Goal: Obtain resource: Obtain resource

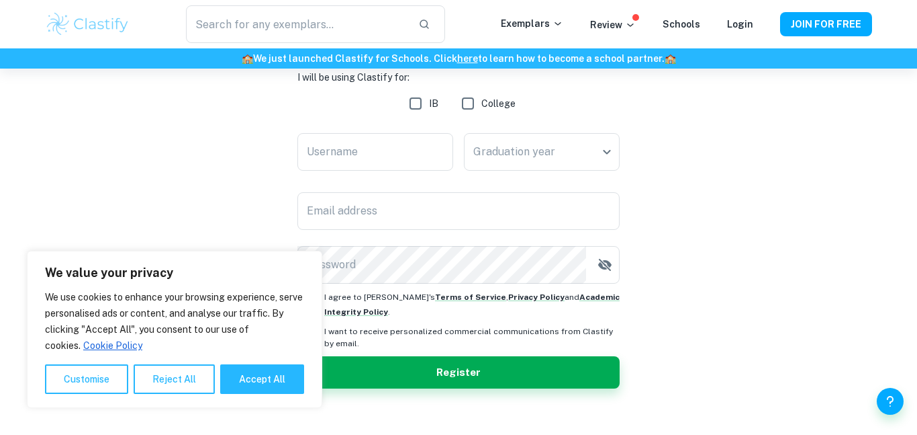
scroll to position [216, 0]
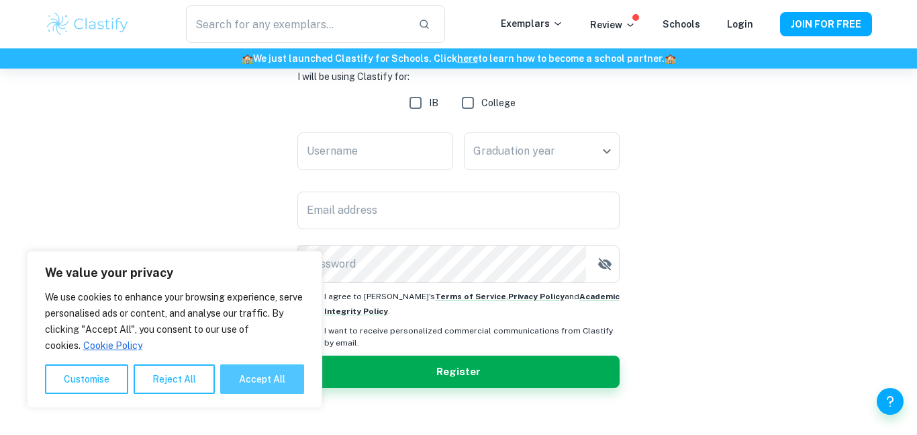
click at [259, 388] on button "Accept All" at bounding box center [262, 379] width 84 height 30
checkbox input "true"
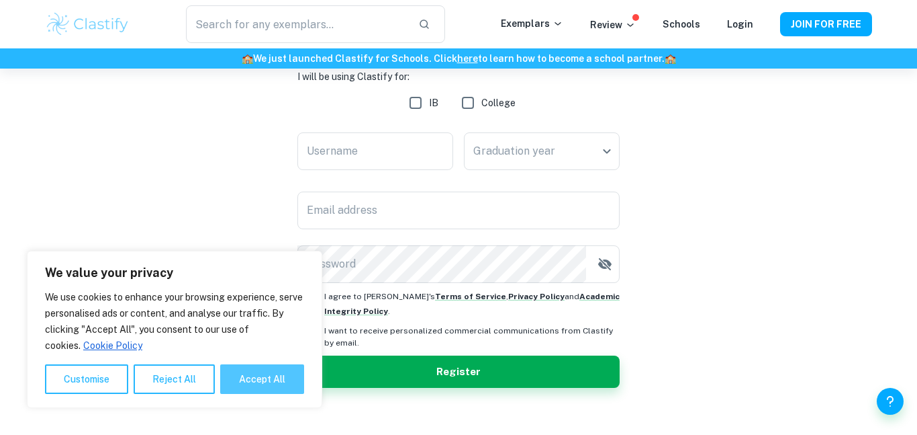
checkbox input "true"
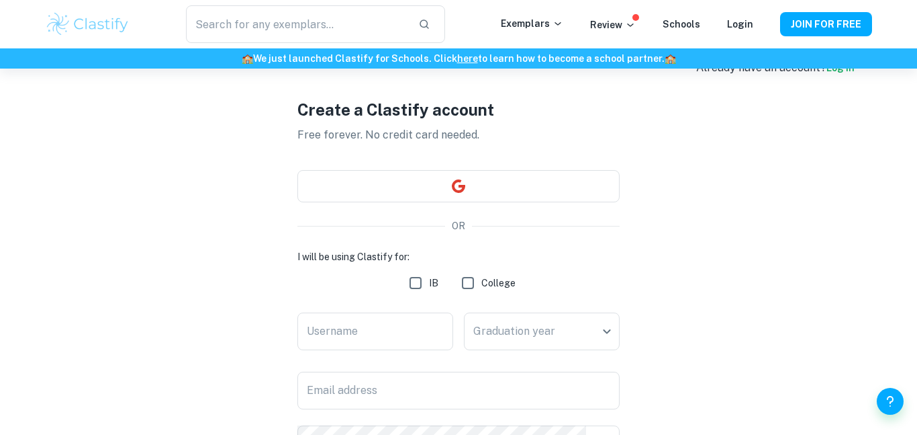
scroll to position [0, 0]
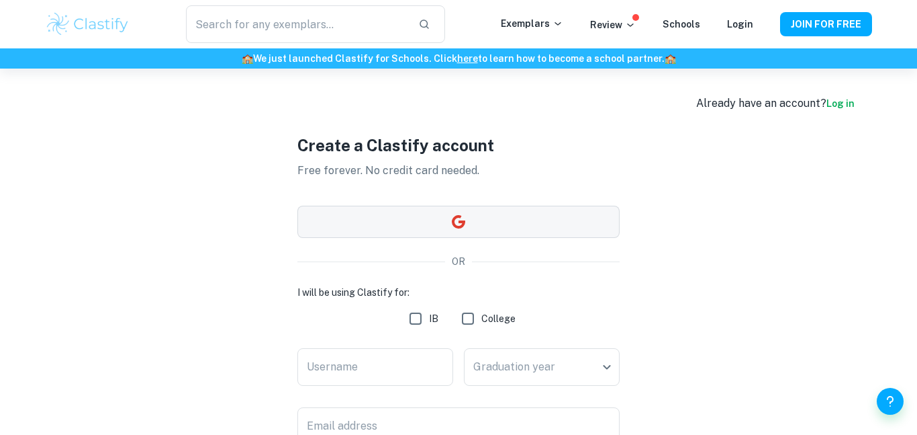
click at [502, 221] on button "button" at bounding box center [459, 222] width 322 height 32
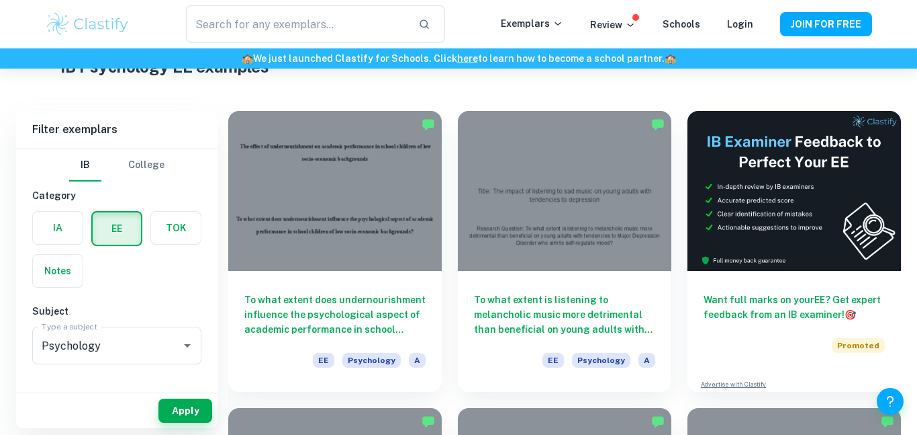
scroll to position [60, 0]
checkbox input "true"
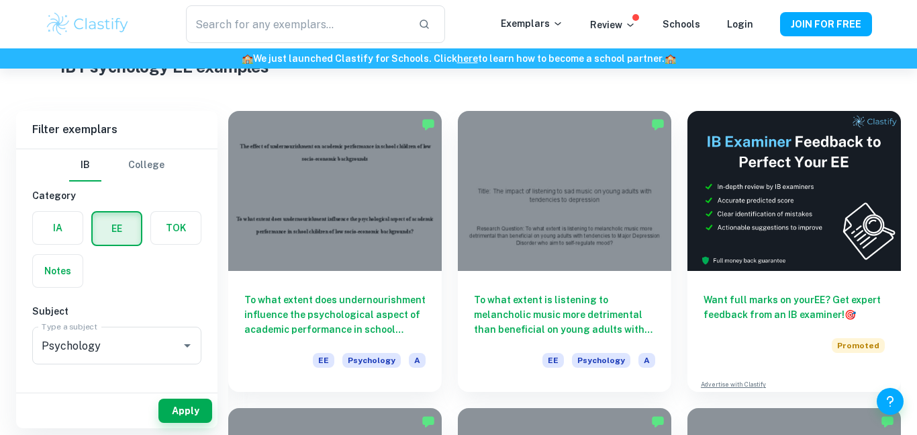
checkbox input "true"
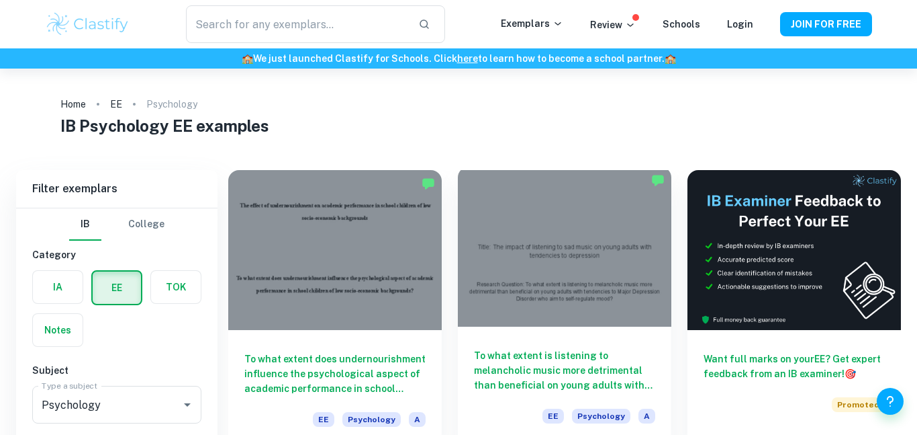
scroll to position [111, 0]
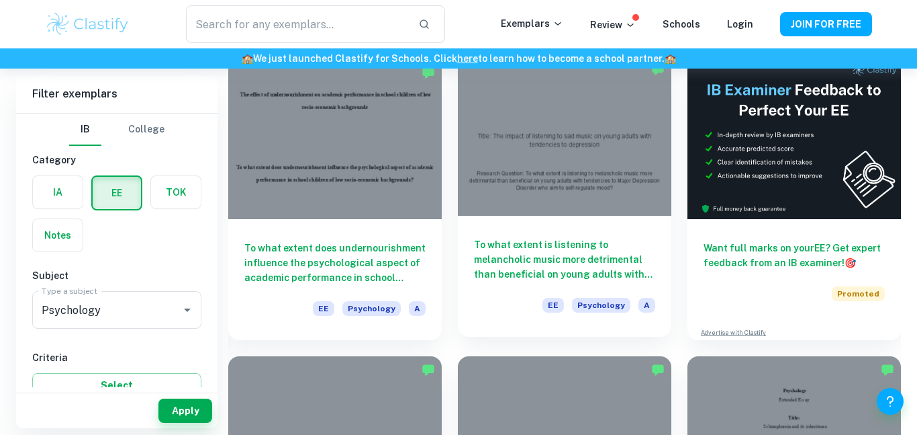
click at [612, 203] on div at bounding box center [565, 136] width 214 height 160
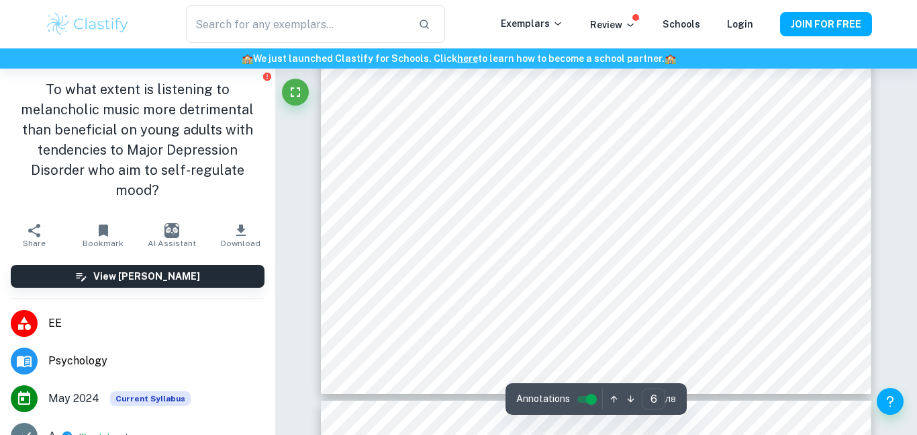
scroll to position [4561, 0]
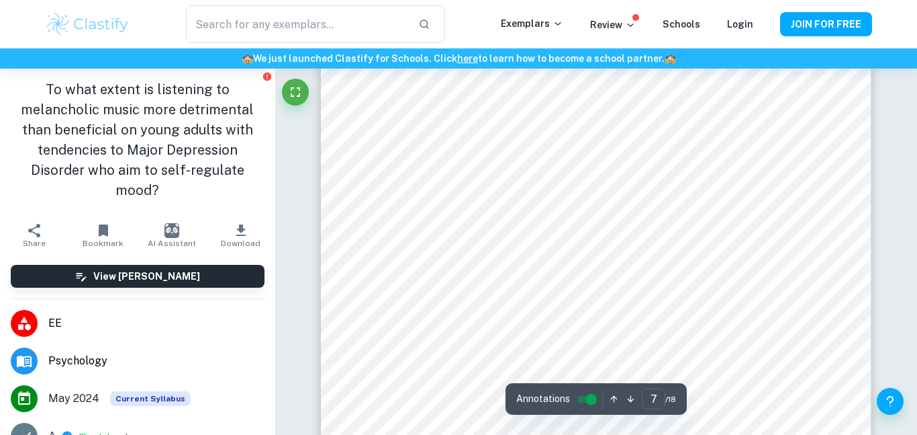
click at [703, 3] on div "​ Exemplars Review Schools Login JOIN FOR FREE" at bounding box center [458, 24] width 917 height 48
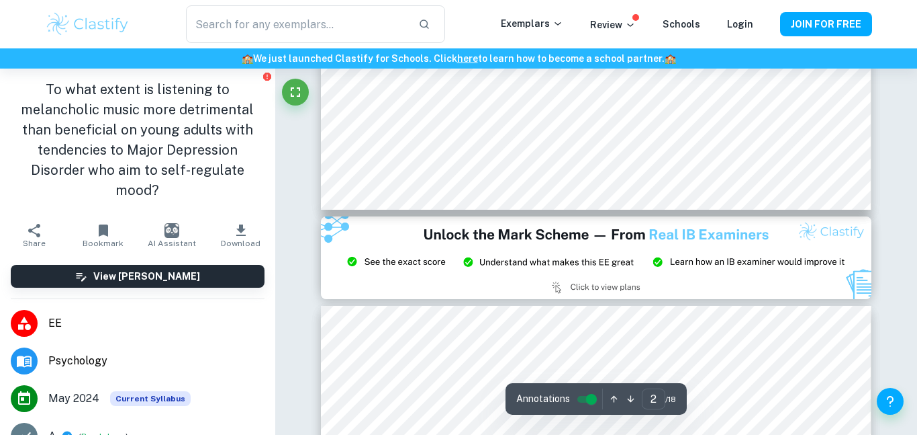
type input "3"
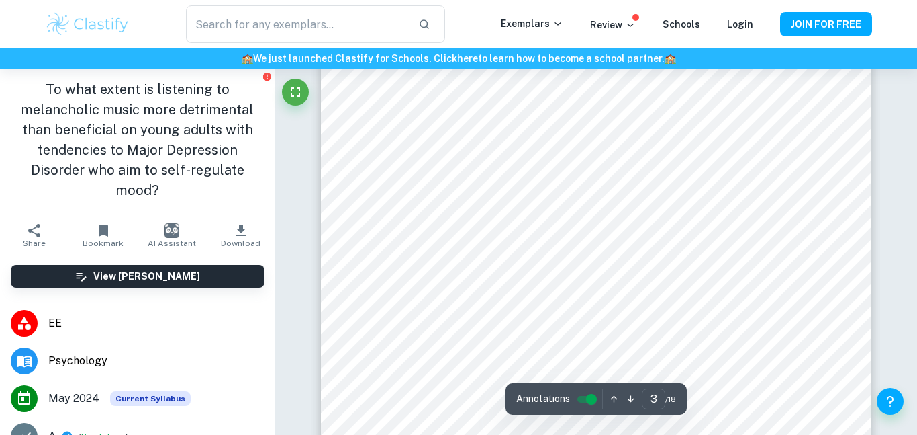
scroll to position [1893, 0]
